Goal: Register for event/course

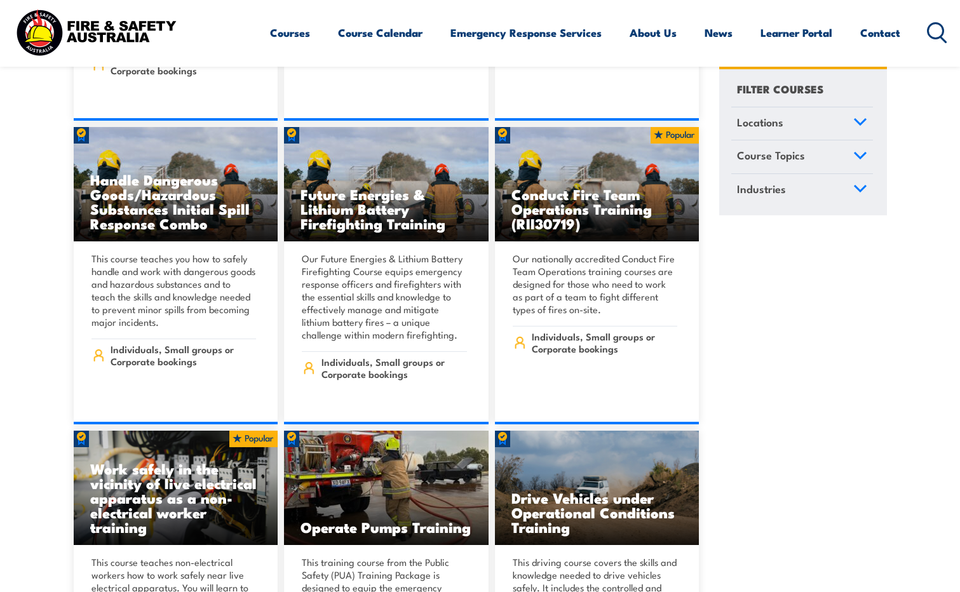
scroll to position [2668, 0]
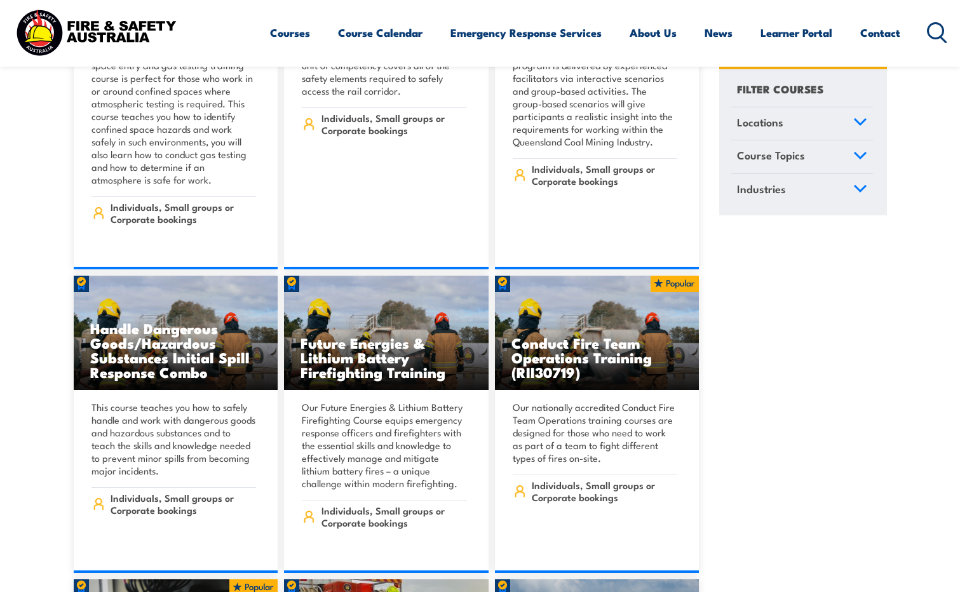
click at [937, 34] on icon at bounding box center [937, 32] width 20 height 21
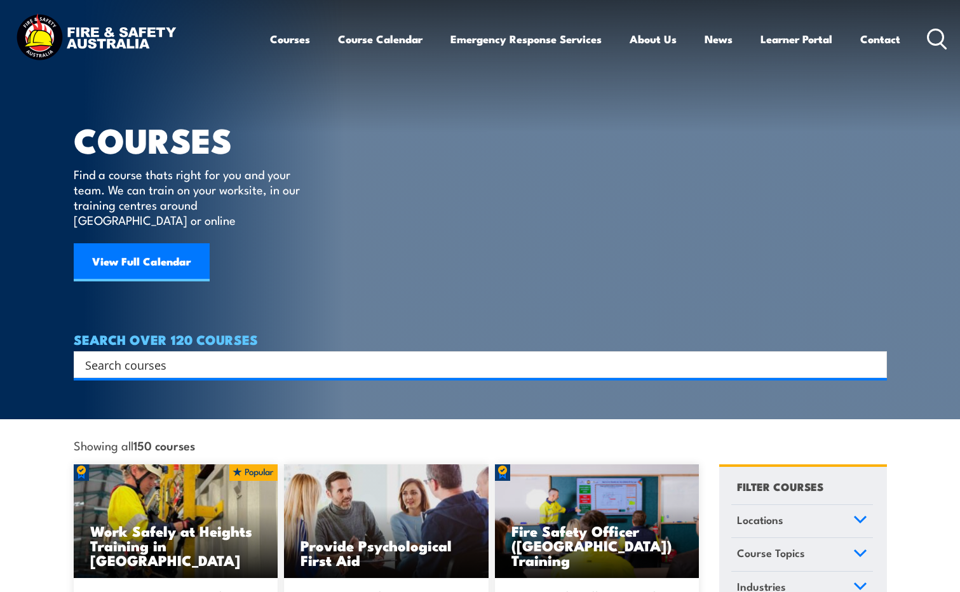
click at [112, 355] on input "Search input" at bounding box center [472, 364] width 774 height 19
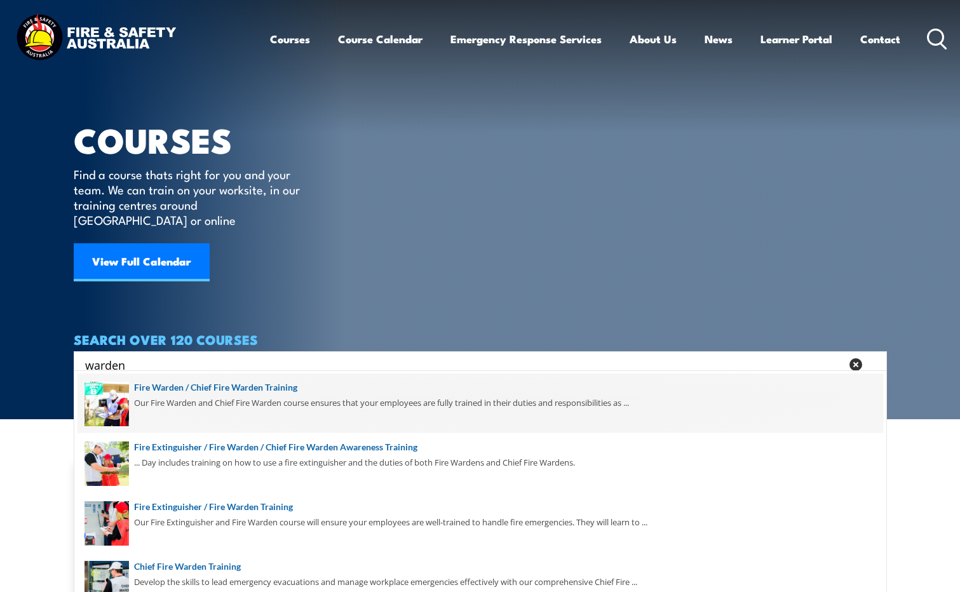
type input "warden"
click at [213, 391] on span at bounding box center [481, 404] width 806 height 60
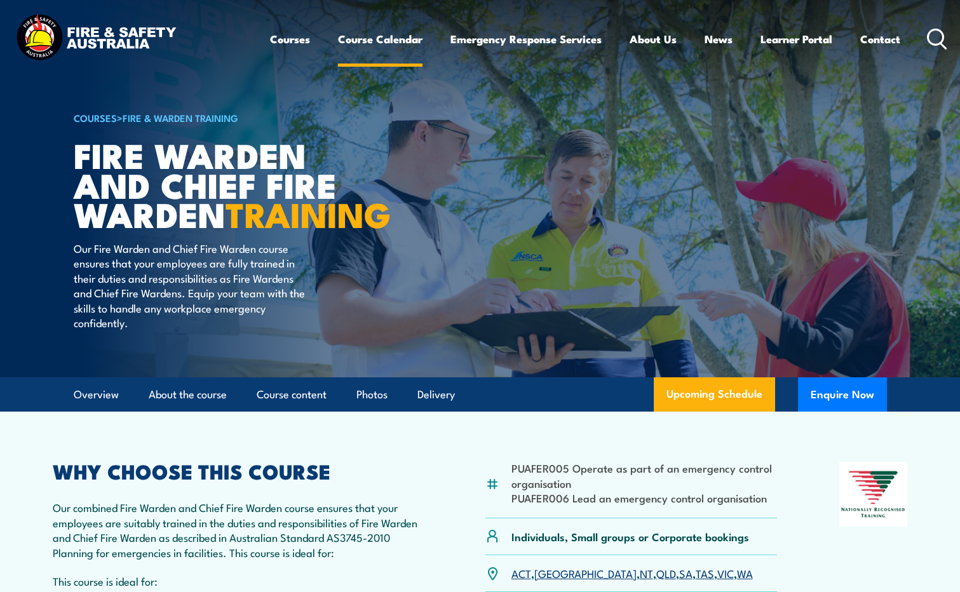
click at [393, 44] on link "Course Calendar" at bounding box center [380, 39] width 85 height 34
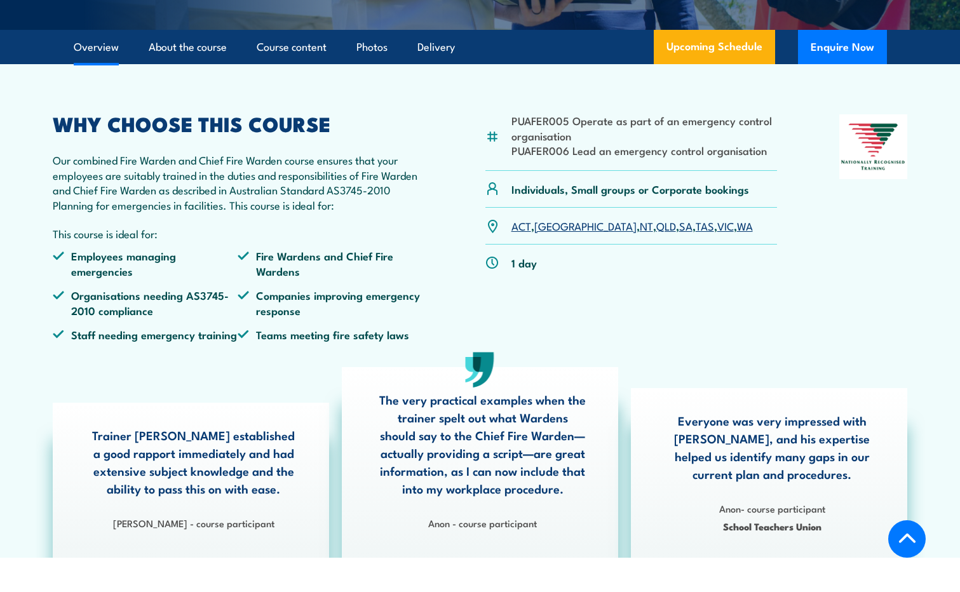
scroll to position [318, 0]
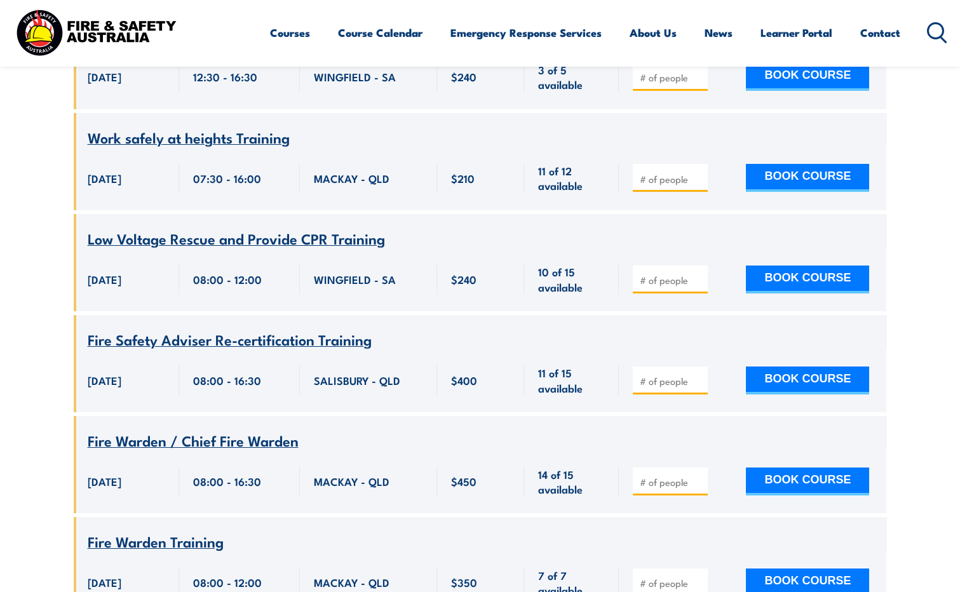
scroll to position [4130, 0]
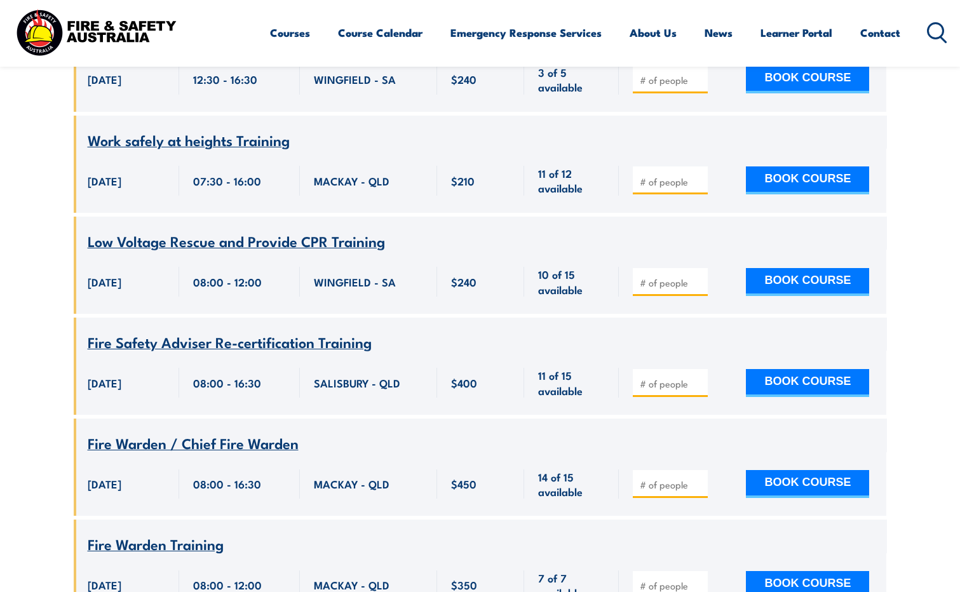
click at [330, 11] on div "Courses Course Calendar Emergency Response Services Services Overview Emergency…" at bounding box center [609, 32] width 678 height 55
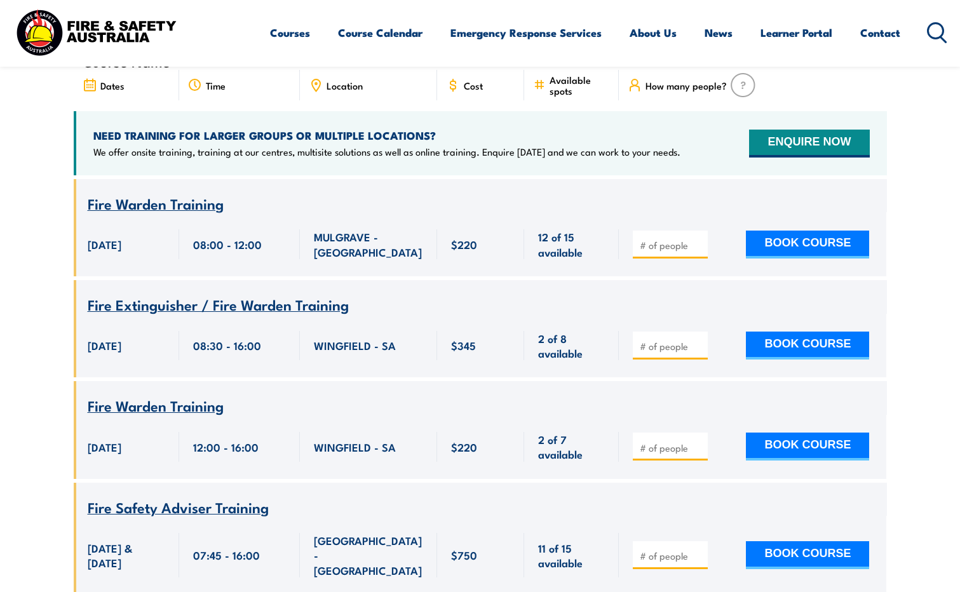
scroll to position [0, 0]
